Goal: Task Accomplishment & Management: Submit feedback/report problem

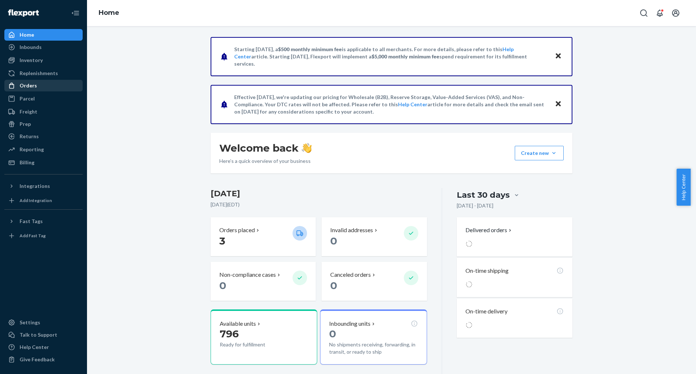
click at [24, 86] on div "Orders" at bounding box center [28, 85] width 17 height 7
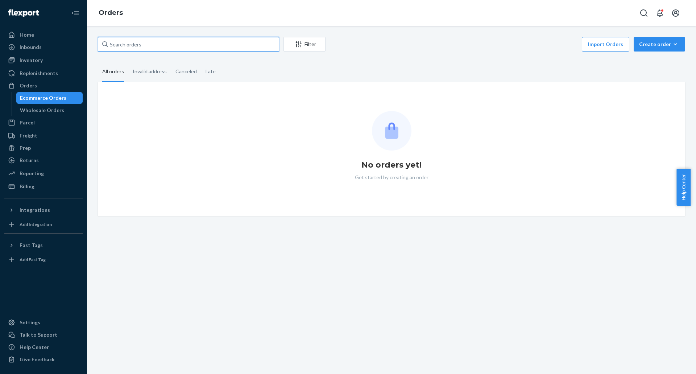
click at [140, 48] on input "text" at bounding box center [188, 44] width 181 height 15
paste input "113-7277227-1916219"
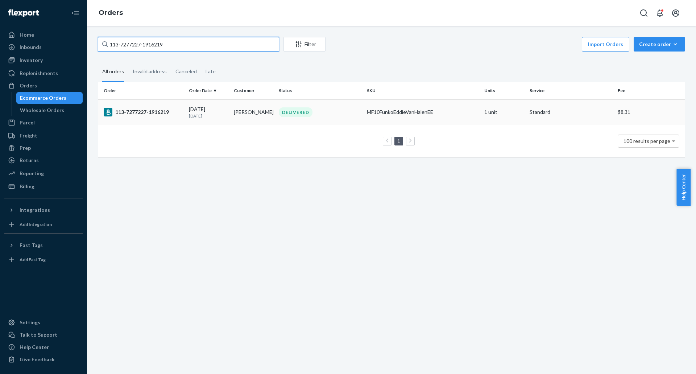
type input "113-7277227-1916219"
click at [296, 110] on div "DELIVERED" at bounding box center [296, 112] width 34 height 10
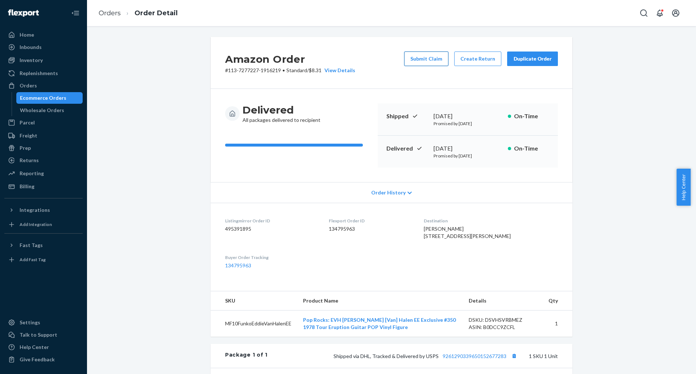
click at [433, 58] on button "Submit Claim" at bounding box center [426, 59] width 44 height 15
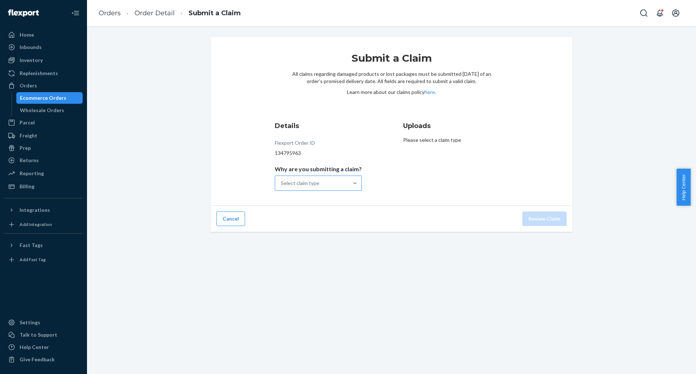
click at [325, 184] on div "Select claim type" at bounding box center [311, 183] width 73 height 15
click at [282, 184] on input "Why are you submitting a claim? Select claim type" at bounding box center [281, 183] width 1 height 7
click at [320, 213] on div "Order delivered damaged" at bounding box center [318, 215] width 84 height 15
click at [282, 187] on input "Why are you submitting a claim? option Order delivered damaged focused, 2 of 4.…" at bounding box center [281, 183] width 1 height 7
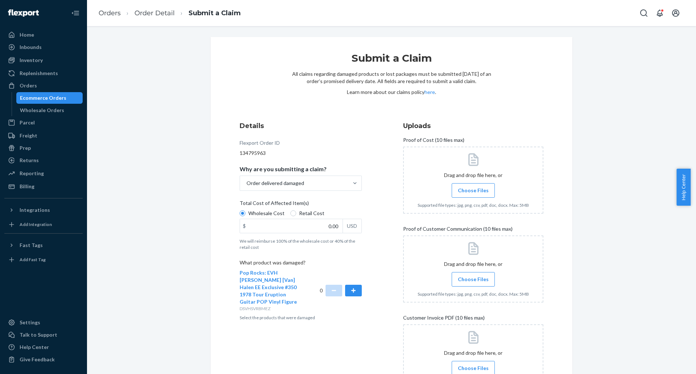
click at [472, 281] on span "Choose Files" at bounding box center [473, 279] width 31 height 7
click at [473, 281] on input "Choose Files" at bounding box center [473, 279] width 0 height 8
click at [349, 285] on button "button" at bounding box center [353, 291] width 17 height 12
click at [468, 188] on span "Choose Files" at bounding box center [473, 190] width 31 height 7
click at [473, 188] on input "Choose Files" at bounding box center [473, 190] width 0 height 8
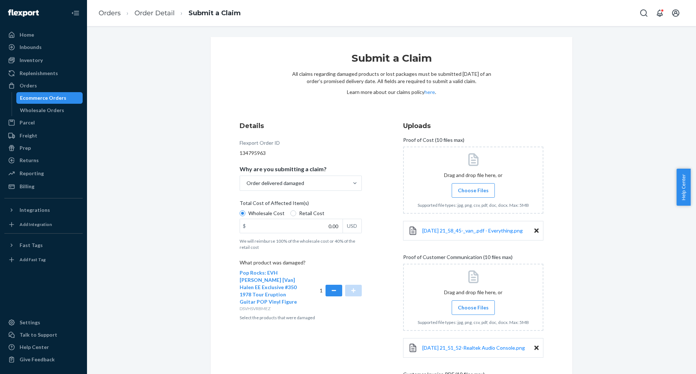
click at [300, 216] on span "Retail Cost" at bounding box center [311, 213] width 25 height 7
click at [296, 216] on input "Retail Cost" at bounding box center [294, 213] width 6 height 6
radio input "true"
radio input "false"
click at [299, 227] on input "0.00" at bounding box center [291, 226] width 103 height 14
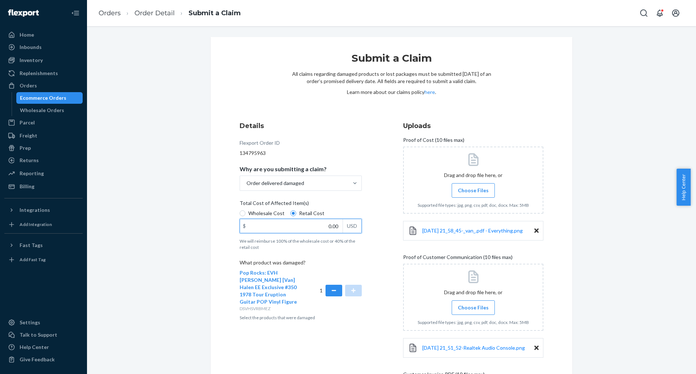
paste input "38.66"
type input "38.66"
click at [207, 187] on div "Submit a Claim All claims regarding damaged products or lost packages must be s…" at bounding box center [391, 270] width 373 height 467
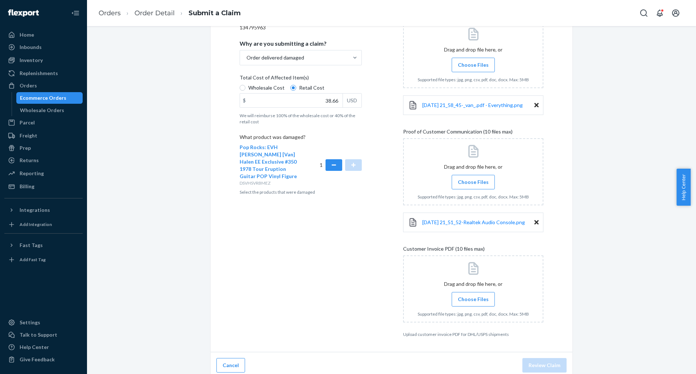
scroll to position [126, 0]
click at [467, 297] on span "Choose Files" at bounding box center [473, 298] width 31 height 7
click at [473, 297] on input "Choose Files" at bounding box center [473, 299] width 0 height 8
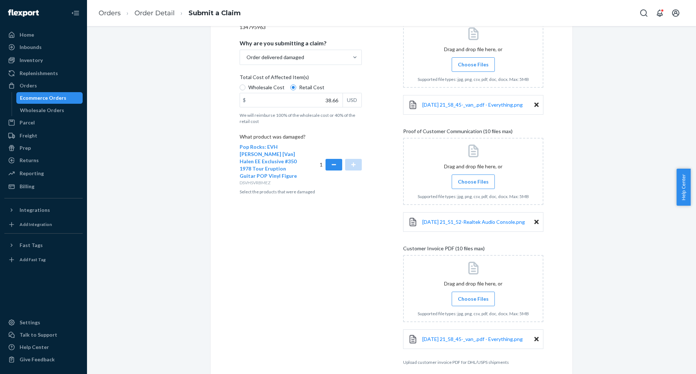
scroll to position [158, 0]
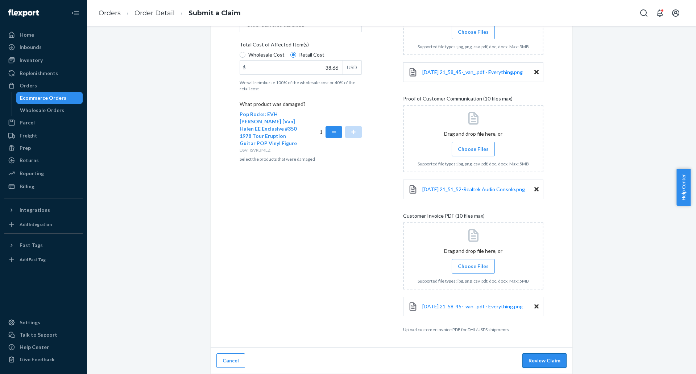
click at [554, 362] on button "Review Claim" at bounding box center [545, 360] width 44 height 15
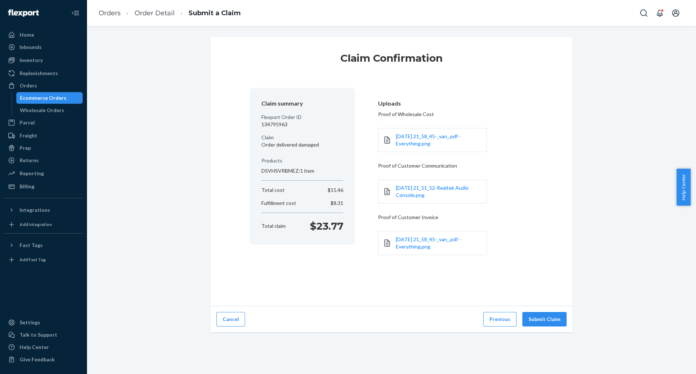
scroll to position [0, 0]
click at [536, 320] on button "Submit Claim" at bounding box center [545, 319] width 44 height 15
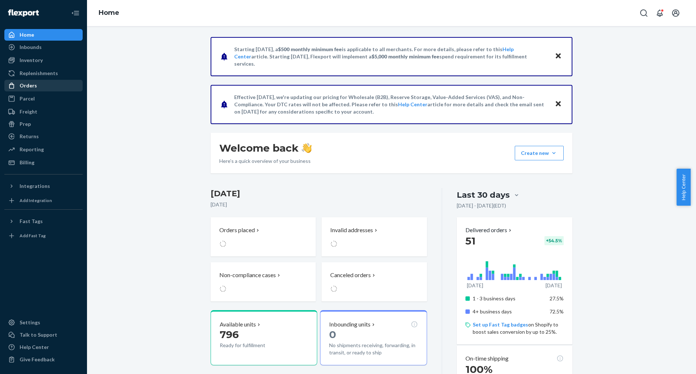
click at [50, 89] on div "Orders" at bounding box center [43, 86] width 77 height 10
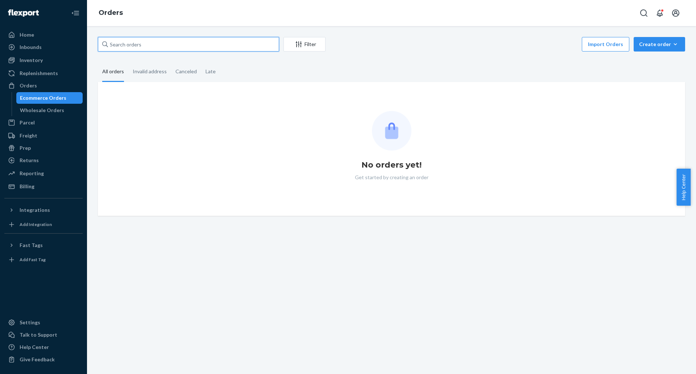
click at [165, 49] on input "text" at bounding box center [188, 44] width 181 height 15
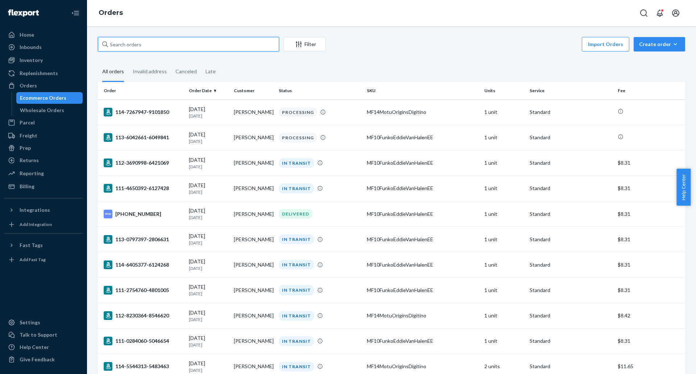
paste input "[PHONE_NUMBER]"
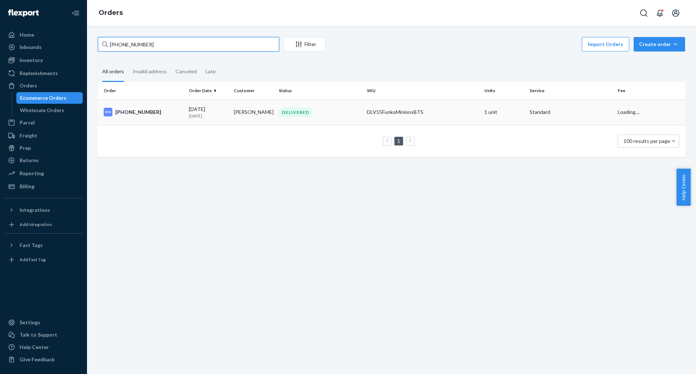
type input "[PHONE_NUMBER]"
click at [190, 108] on div "[DATE] [DATE]" at bounding box center [208, 112] width 39 height 13
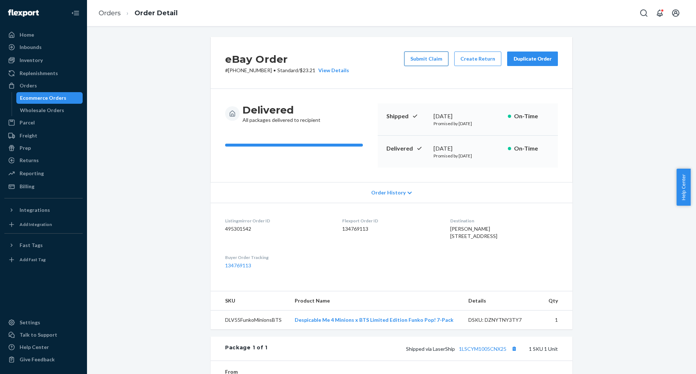
click at [426, 54] on button "Submit Claim" at bounding box center [426, 59] width 44 height 15
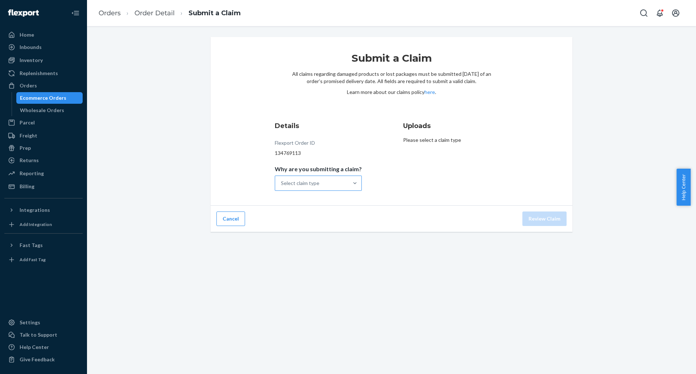
click at [318, 184] on div "Select claim type" at bounding box center [300, 183] width 38 height 7
click at [282, 184] on input "Why are you submitting a claim? Select claim type" at bounding box center [281, 183] width 1 height 7
click at [311, 217] on div "Order delivered damaged" at bounding box center [318, 215] width 84 height 15
click at [282, 187] on input "Why are you submitting a claim? option Order delivered damaged focused, 2 of 4.…" at bounding box center [281, 183] width 1 height 7
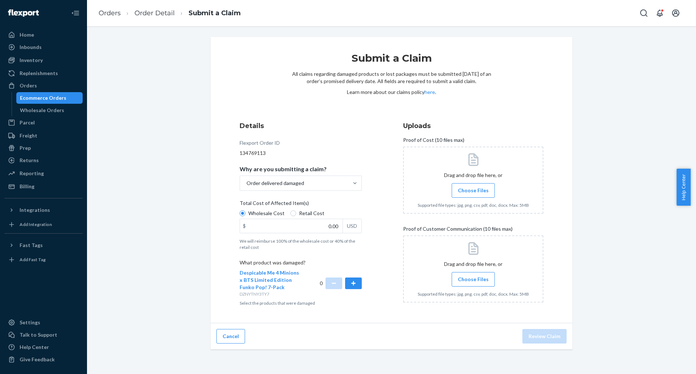
click at [471, 189] on span "Choose Files" at bounding box center [473, 190] width 31 height 7
click at [473, 189] on input "Choose Files" at bounding box center [473, 190] width 0 height 8
click at [474, 283] on span "Choose Files" at bounding box center [473, 279] width 31 height 7
click at [474, 283] on input "Choose Files" at bounding box center [473, 279] width 0 height 8
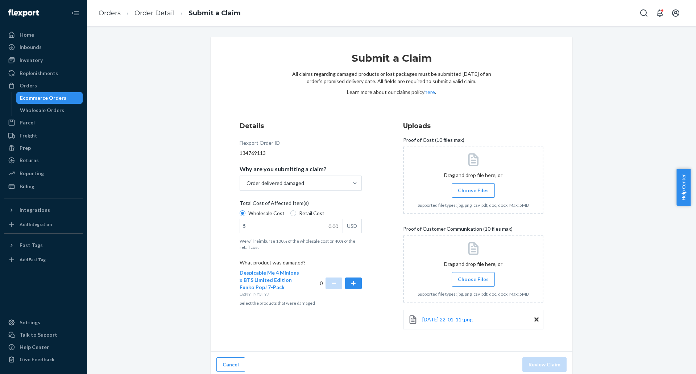
click at [193, 185] on div "Submit a Claim All claims regarding damaged products or lost packages must be s…" at bounding box center [391, 207] width 598 height 341
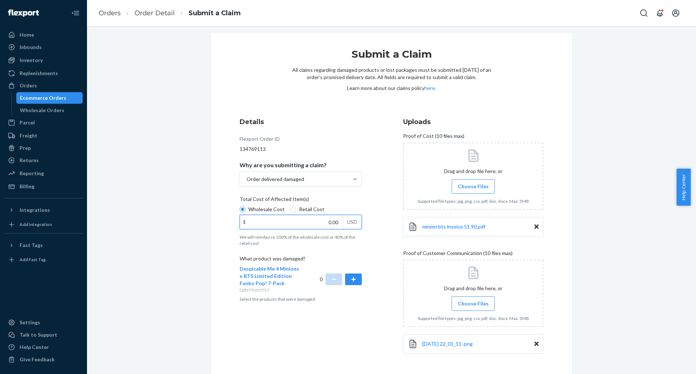
click at [308, 221] on input "0.00" at bounding box center [291, 222] width 103 height 14
type input "51.90"
click at [349, 278] on button "button" at bounding box center [353, 279] width 17 height 12
click at [365, 288] on div "Details Flexport Order ID 134769113 Why are you submitting a claim? Order deliv…" at bounding box center [310, 239] width 140 height 252
click at [593, 223] on div "Submit a Claim All claims regarding damaged products or lost packages must be s…" at bounding box center [391, 217] width 598 height 369
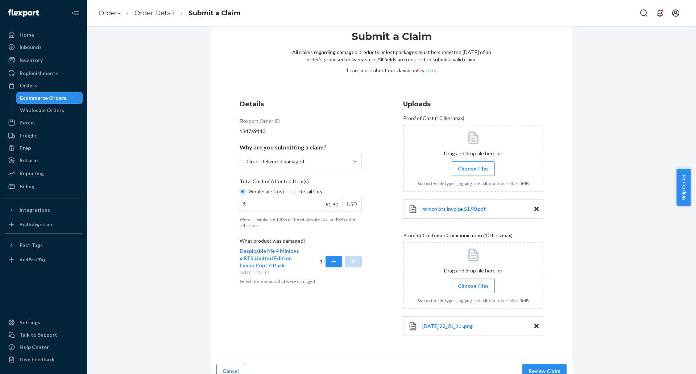
scroll to position [32, 0]
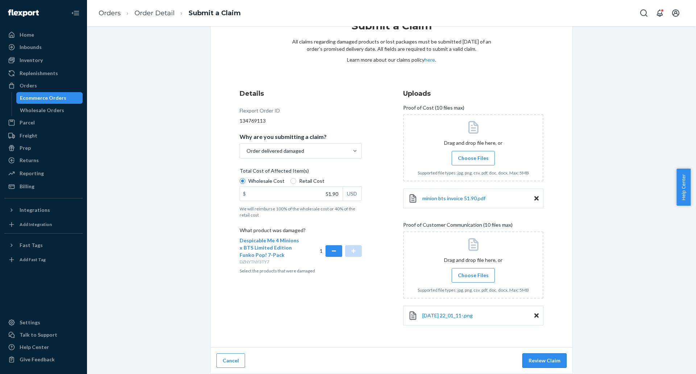
click at [543, 358] on button "Review Claim" at bounding box center [545, 360] width 44 height 15
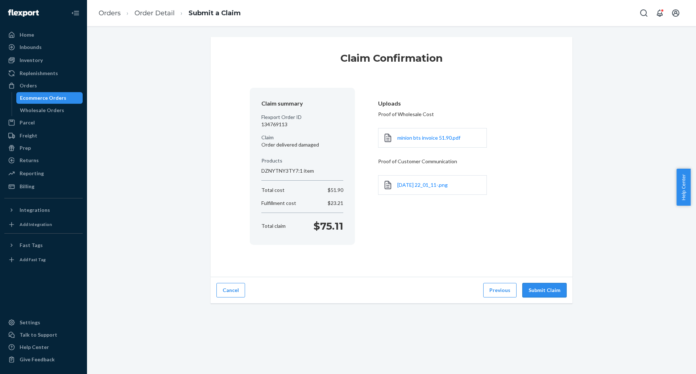
click at [543, 284] on button "Submit Claim" at bounding box center [545, 290] width 44 height 15
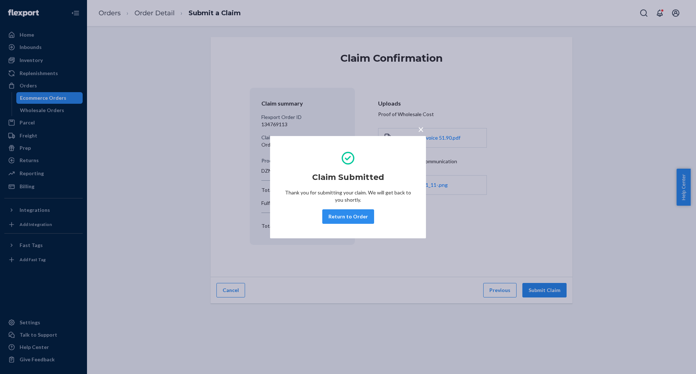
click at [419, 129] on span "×" at bounding box center [421, 129] width 6 height 12
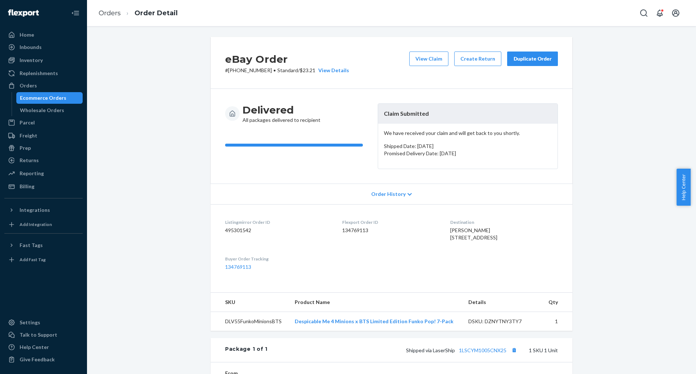
click at [150, 41] on div "eBay Order # [PHONE_NUMBER] • Standard / $23.21 View Details View Claim Create …" at bounding box center [391, 265] width 598 height 457
click at [54, 37] on div "Home" at bounding box center [43, 35] width 77 height 10
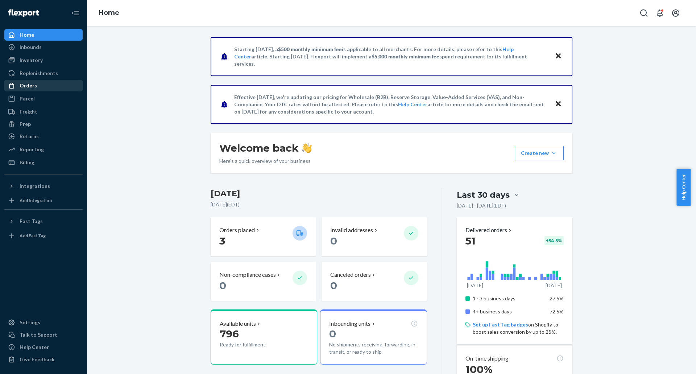
drag, startPoint x: 36, startPoint y: 87, endPoint x: 49, endPoint y: 82, distance: 14.1
click at [36, 87] on div "Orders" at bounding box center [43, 86] width 77 height 10
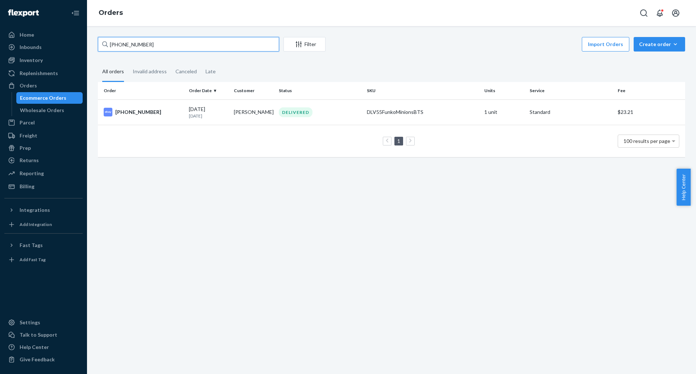
click at [192, 42] on input "[PHONE_NUMBER]" at bounding box center [188, 44] width 181 height 15
click at [161, 117] on td "[PHONE_NUMBER]" at bounding box center [142, 111] width 88 height 25
